Goal: Information Seeking & Learning: Learn about a topic

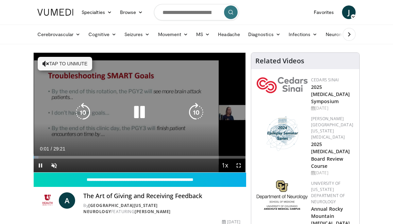
click at [139, 112] on icon "Video Player" at bounding box center [139, 112] width 19 height 19
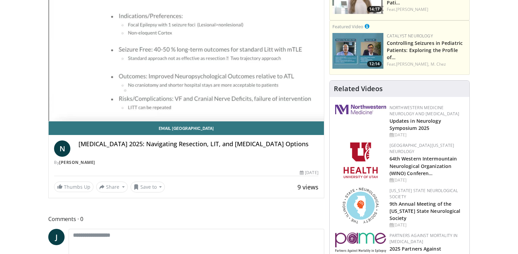
scroll to position [99, 0]
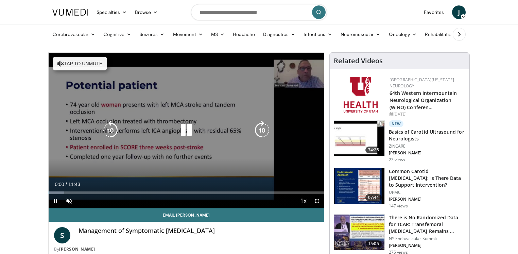
click at [186, 128] on icon "Video Player" at bounding box center [186, 130] width 19 height 19
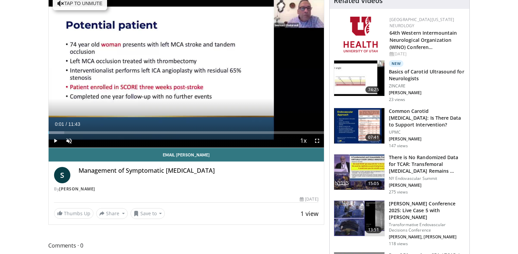
scroll to position [61, 0]
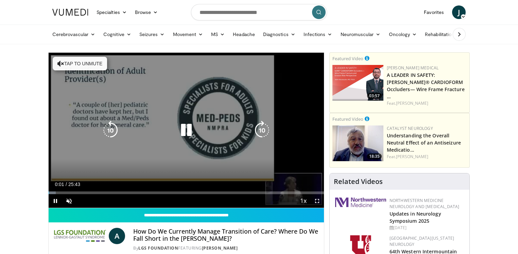
click at [187, 128] on icon "Video Player" at bounding box center [186, 130] width 19 height 19
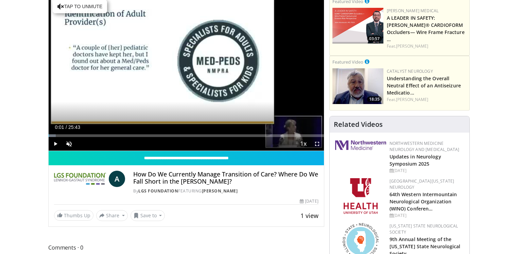
scroll to position [50, 0]
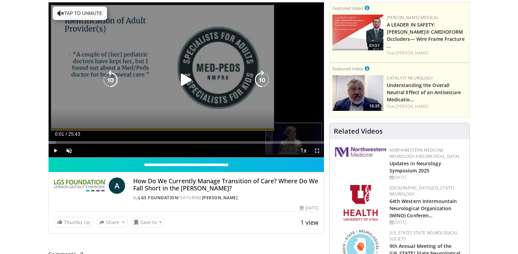
click at [187, 77] on icon "Video Player" at bounding box center [186, 79] width 19 height 19
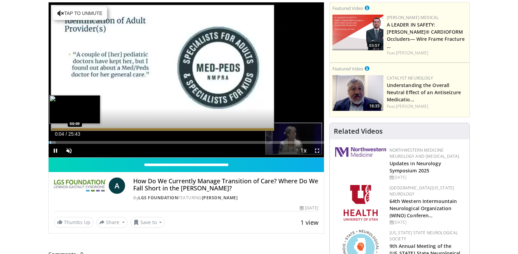
click at [50, 140] on div "Loaded : 2.58% 00:04 00:09" at bounding box center [187, 140] width 276 height 6
click at [59, 141] on div "Progress Bar" at bounding box center [59, 142] width 1 height 3
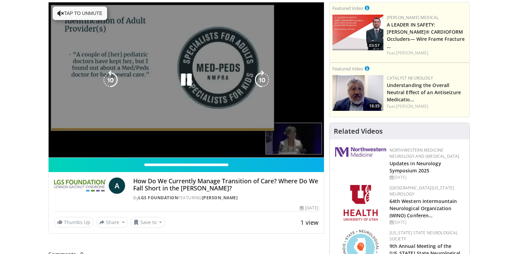
click at [57, 141] on video-js "**********" at bounding box center [187, 79] width 276 height 155
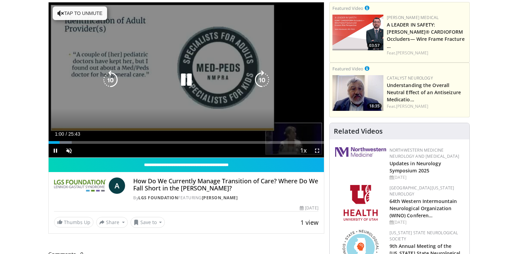
click at [185, 79] on icon "Video Player" at bounding box center [186, 79] width 19 height 19
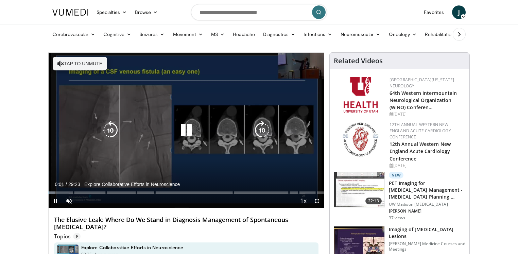
click at [186, 129] on icon "Video Player" at bounding box center [186, 130] width 19 height 19
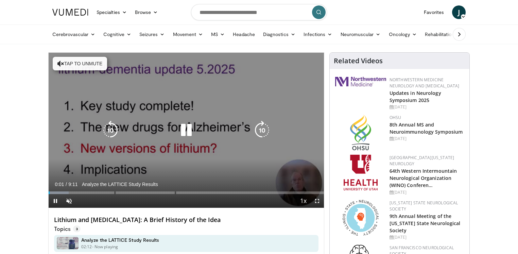
click at [184, 130] on icon "Video Player" at bounding box center [186, 130] width 19 height 19
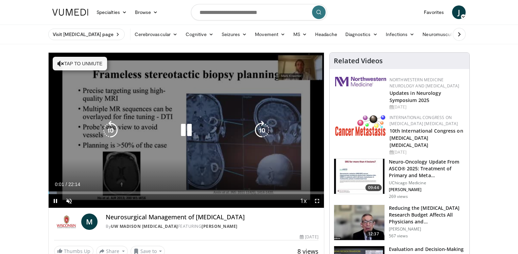
click at [184, 130] on icon "Video Player" at bounding box center [186, 130] width 19 height 19
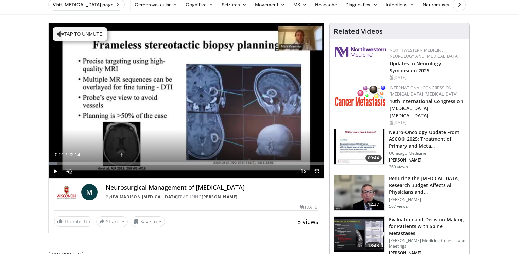
scroll to position [29, 0]
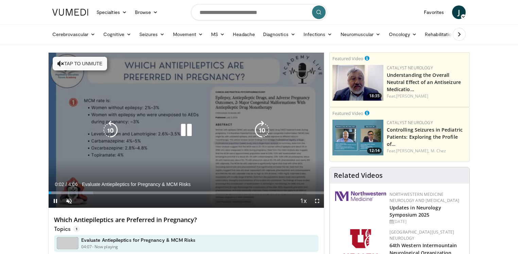
click at [189, 129] on icon "Video Player" at bounding box center [186, 130] width 19 height 19
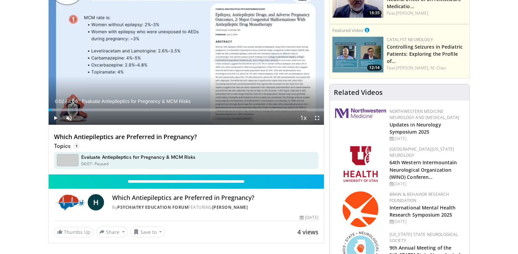
scroll to position [83, 0]
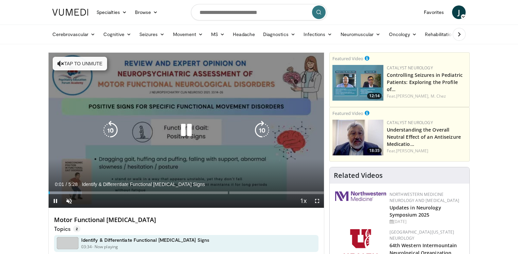
click at [185, 128] on icon "Video Player" at bounding box center [186, 130] width 19 height 19
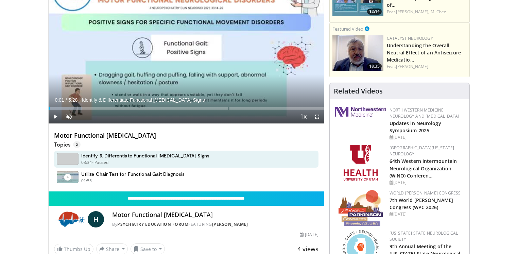
scroll to position [124, 0]
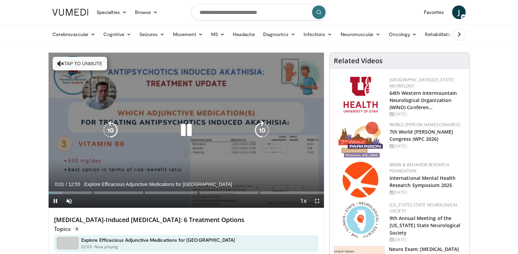
click at [183, 127] on icon "Video Player" at bounding box center [186, 130] width 19 height 19
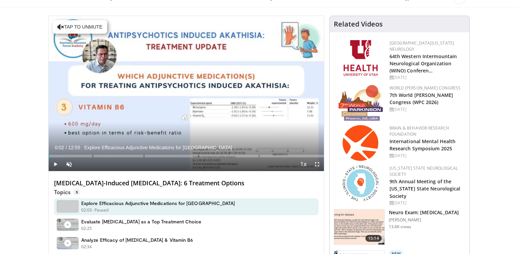
scroll to position [39, 0]
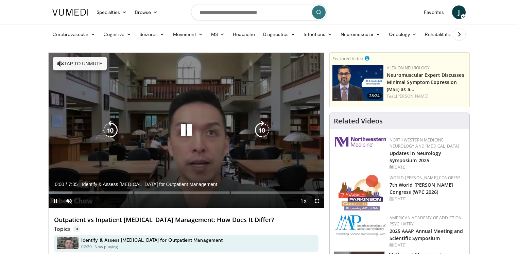
click at [187, 126] on icon "Video Player" at bounding box center [186, 130] width 19 height 19
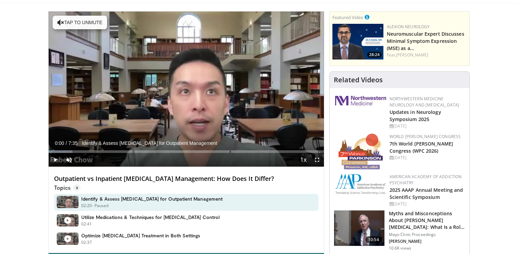
scroll to position [47, 0]
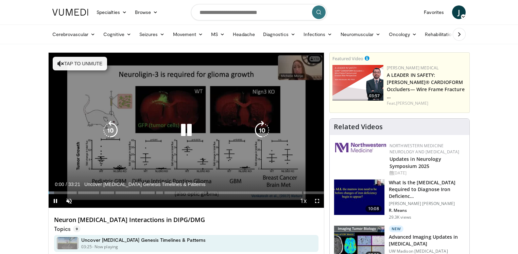
click at [185, 127] on icon "Video Player" at bounding box center [186, 130] width 19 height 19
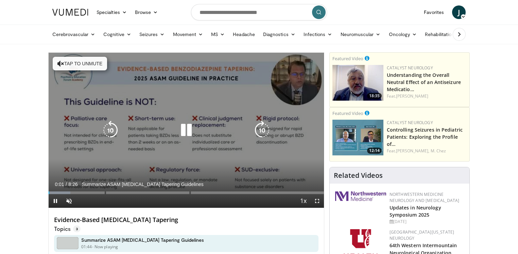
click at [186, 127] on icon "Video Player" at bounding box center [186, 130] width 19 height 19
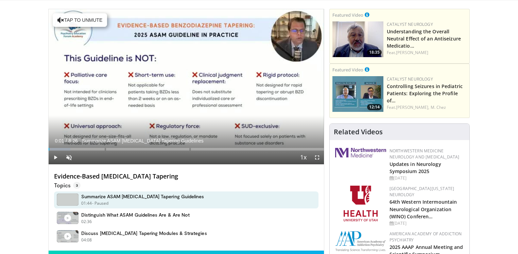
scroll to position [48, 0]
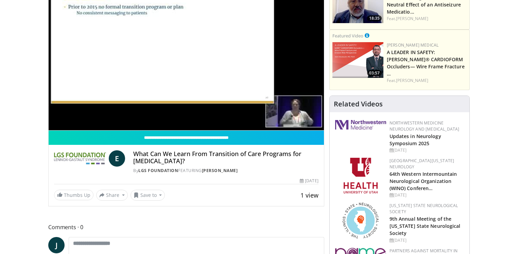
scroll to position [74, 0]
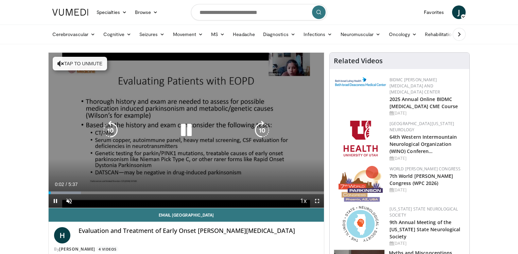
click at [184, 126] on icon "Video Player" at bounding box center [186, 130] width 19 height 19
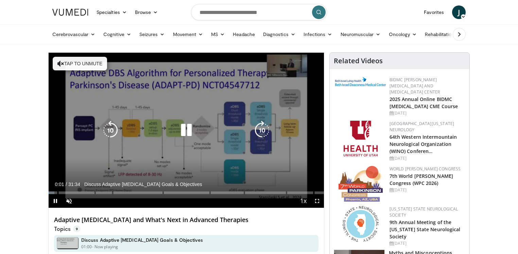
click at [188, 130] on icon "Video Player" at bounding box center [186, 130] width 19 height 19
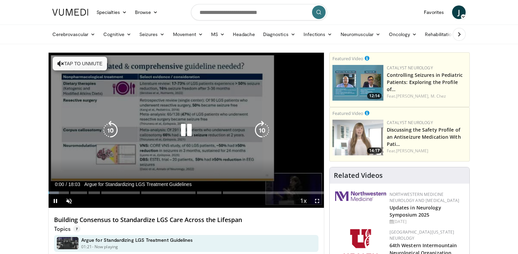
click at [185, 129] on icon "Video Player" at bounding box center [186, 130] width 19 height 19
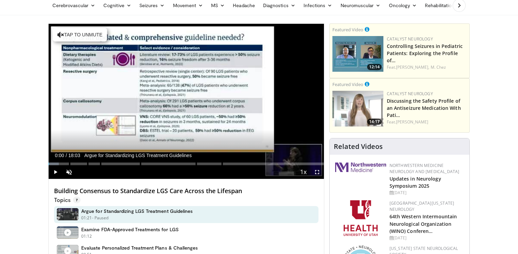
scroll to position [36, 0]
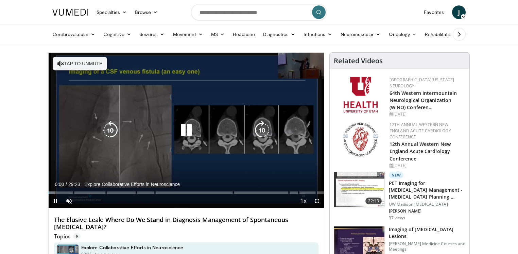
click at [185, 131] on icon "Video Player" at bounding box center [186, 130] width 19 height 19
